Goal: Browse casually

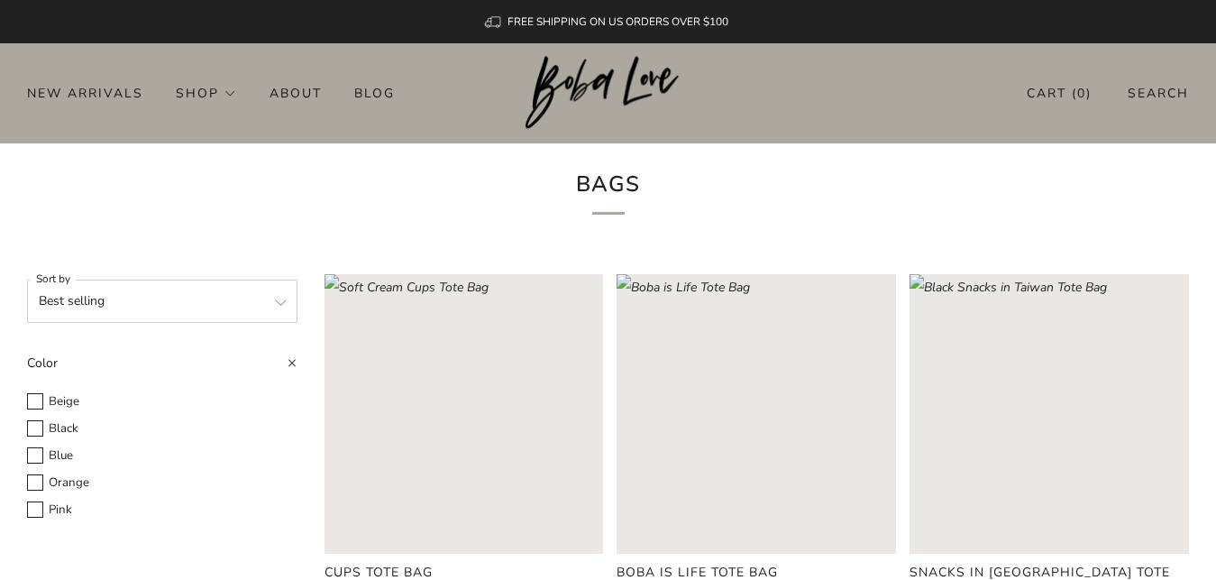
click at [610, 90] on img at bounding box center [608, 93] width 165 height 74
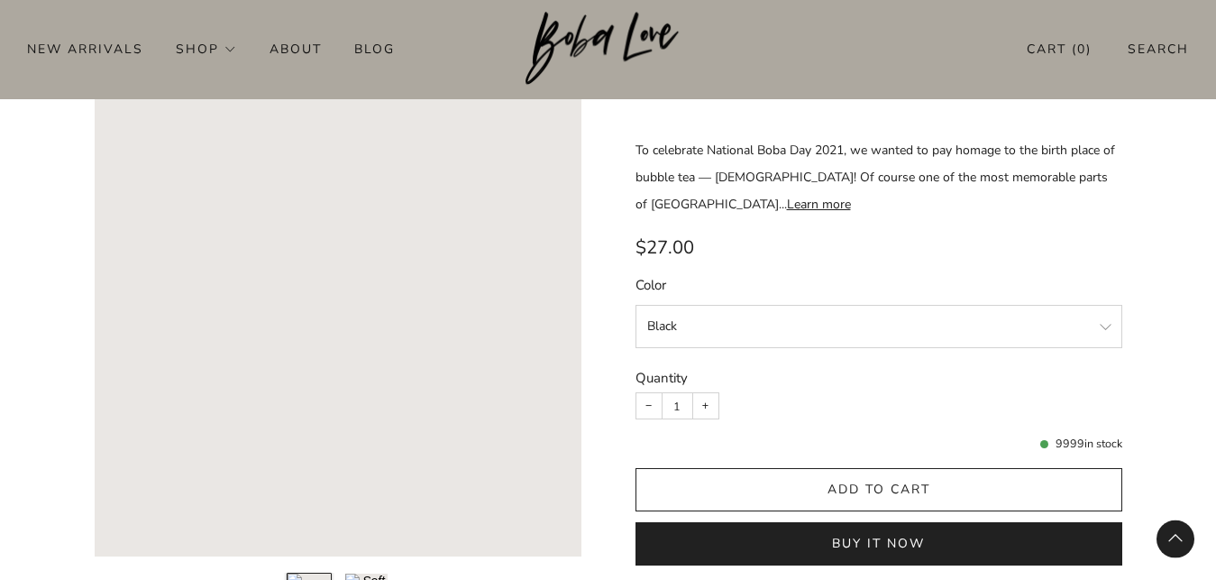
scroll to position [1563, 0]
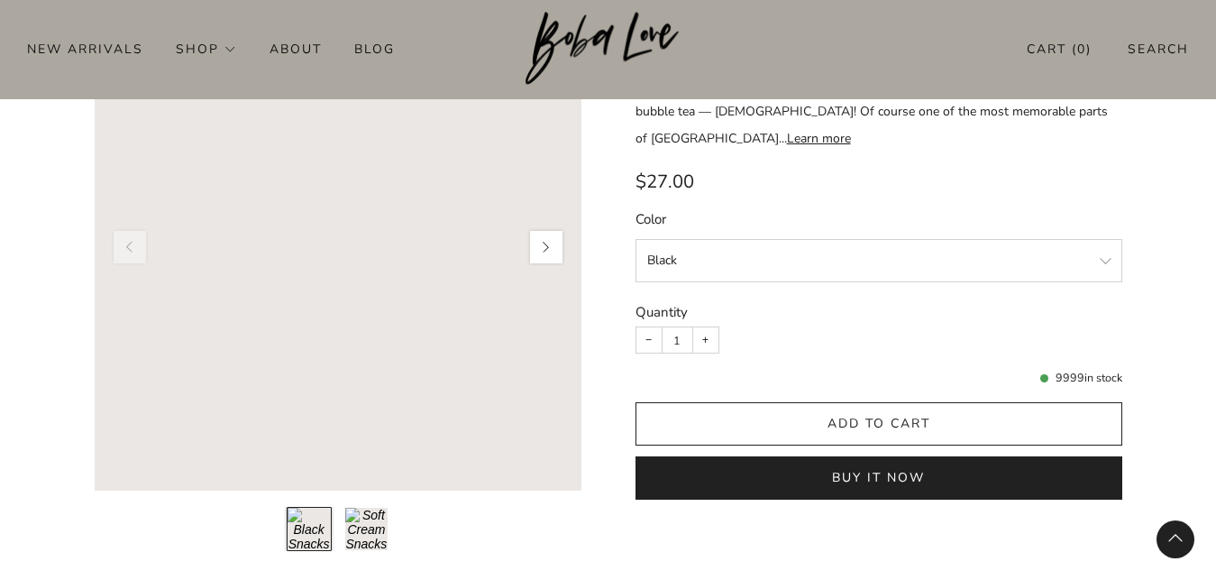
click at [545, 249] on button "button" at bounding box center [546, 247] width 38 height 38
click at [543, 252] on button "button" at bounding box center [546, 247] width 38 height 38
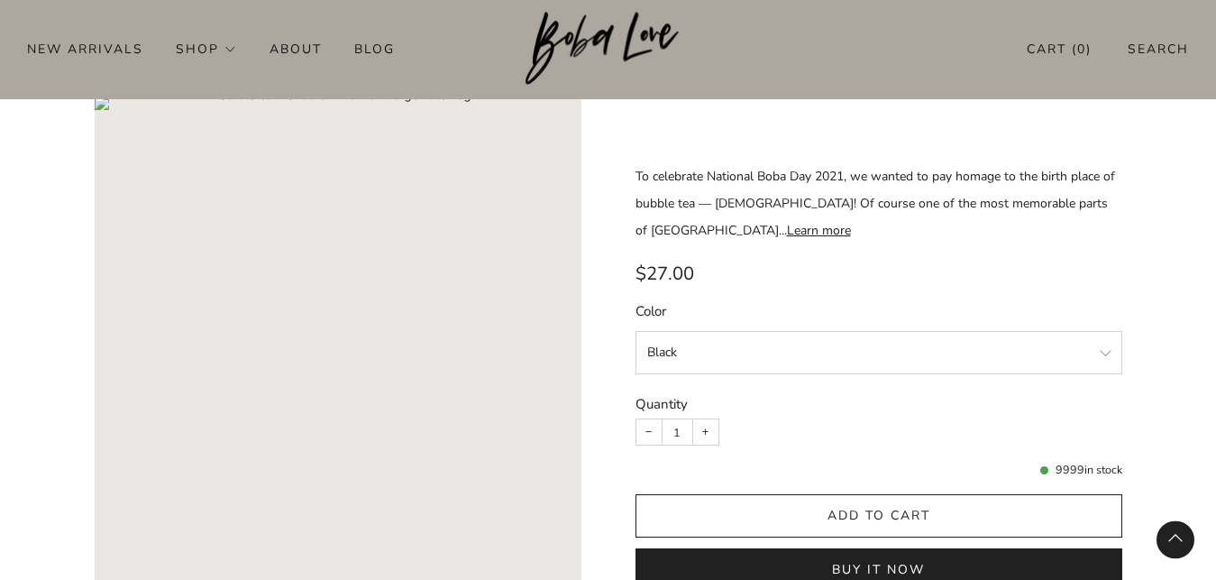
scroll to position [1379, 0]
